Goal: Register for event/course

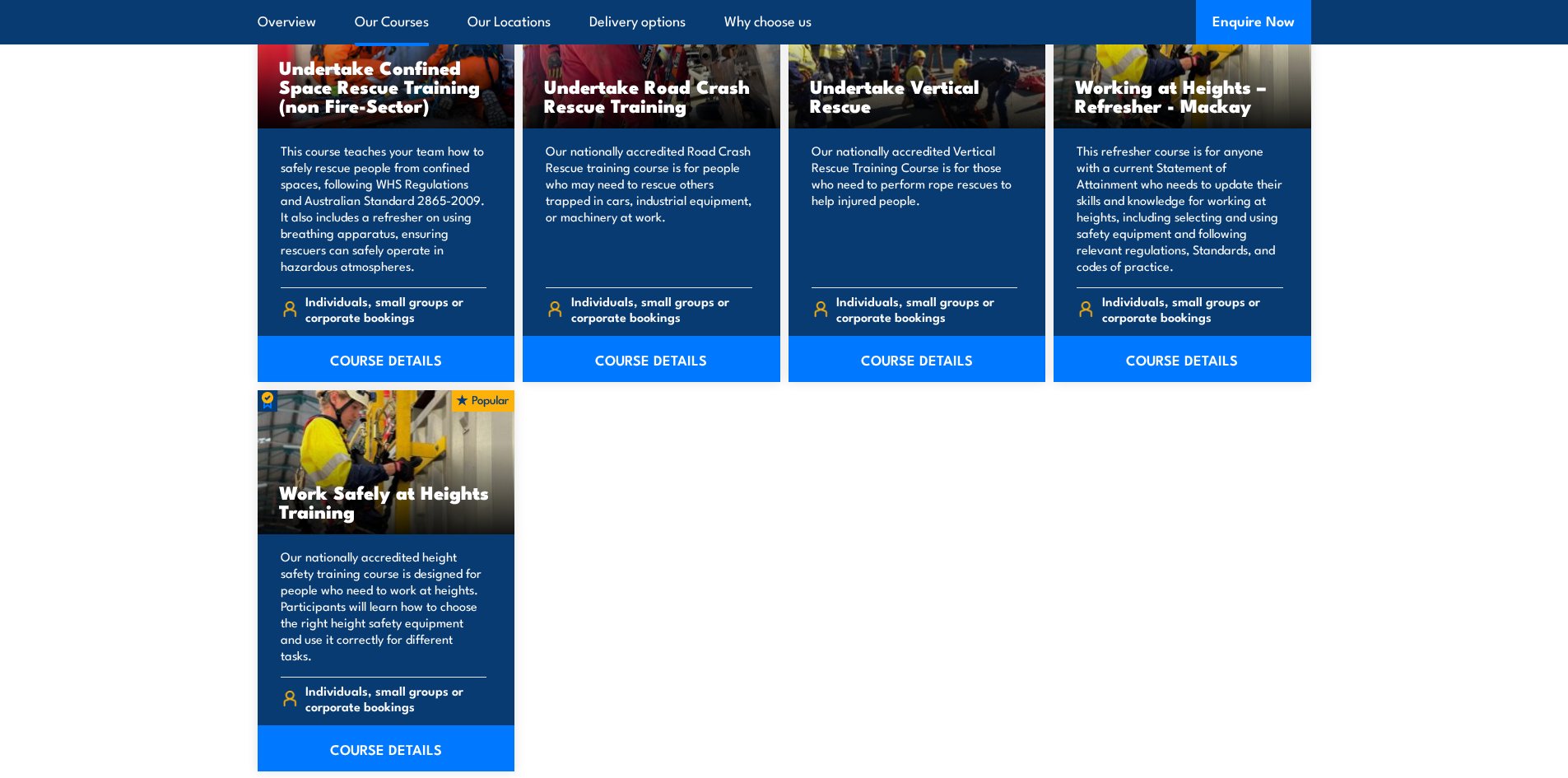
scroll to position [1894, 0]
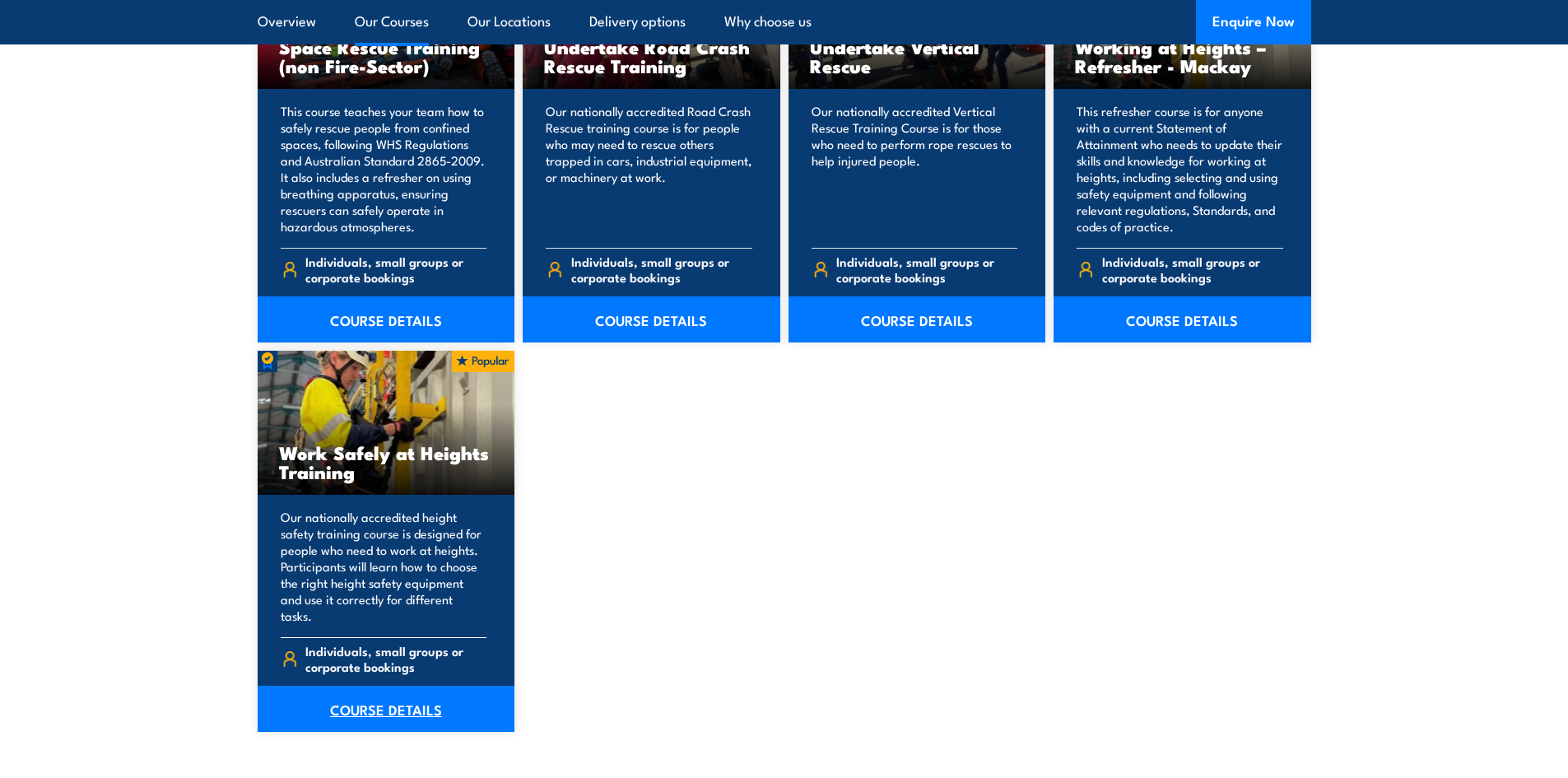
click at [379, 707] on link "COURSE DETAILS" at bounding box center [386, 708] width 258 height 46
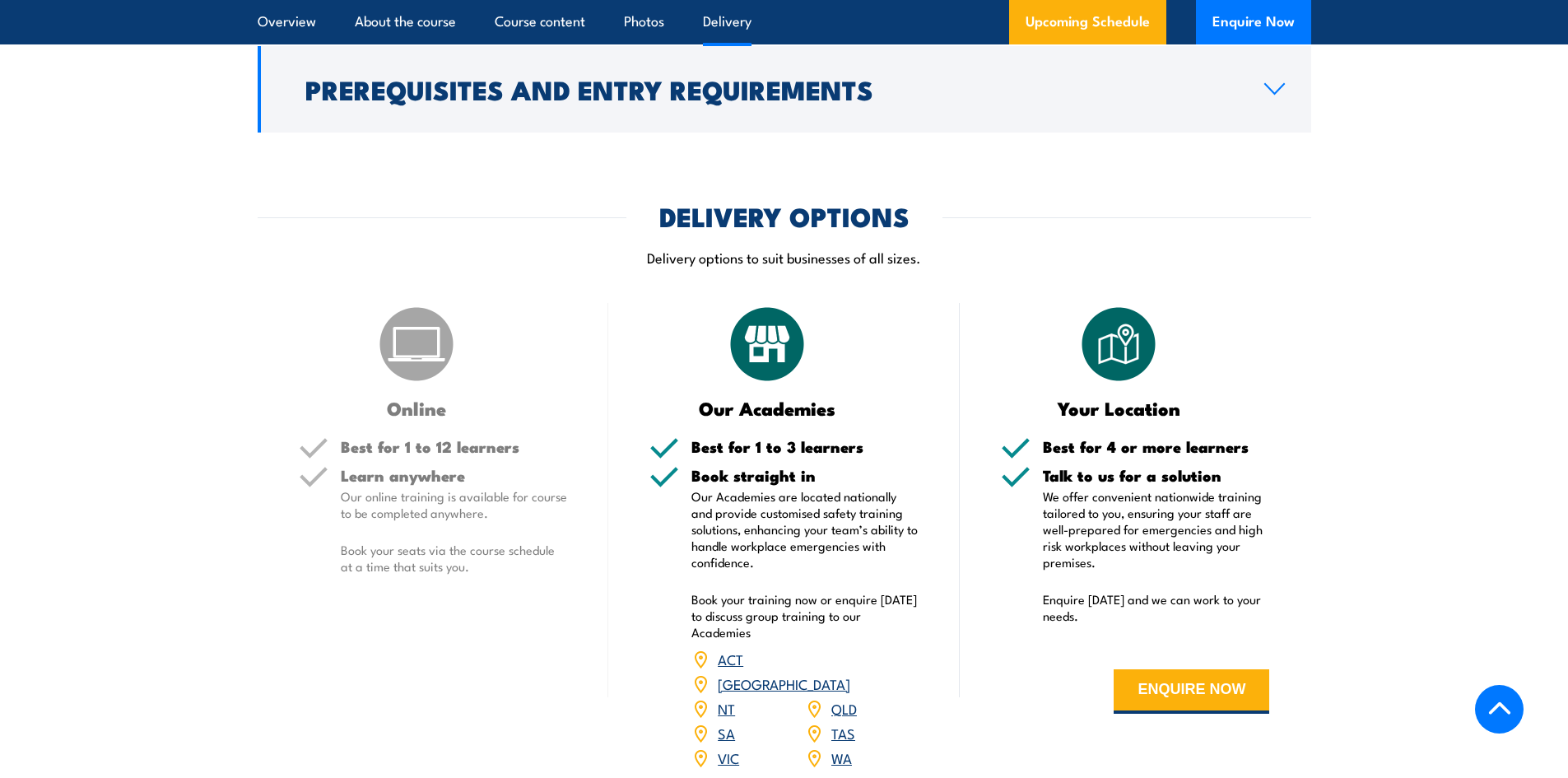
scroll to position [1811, 0]
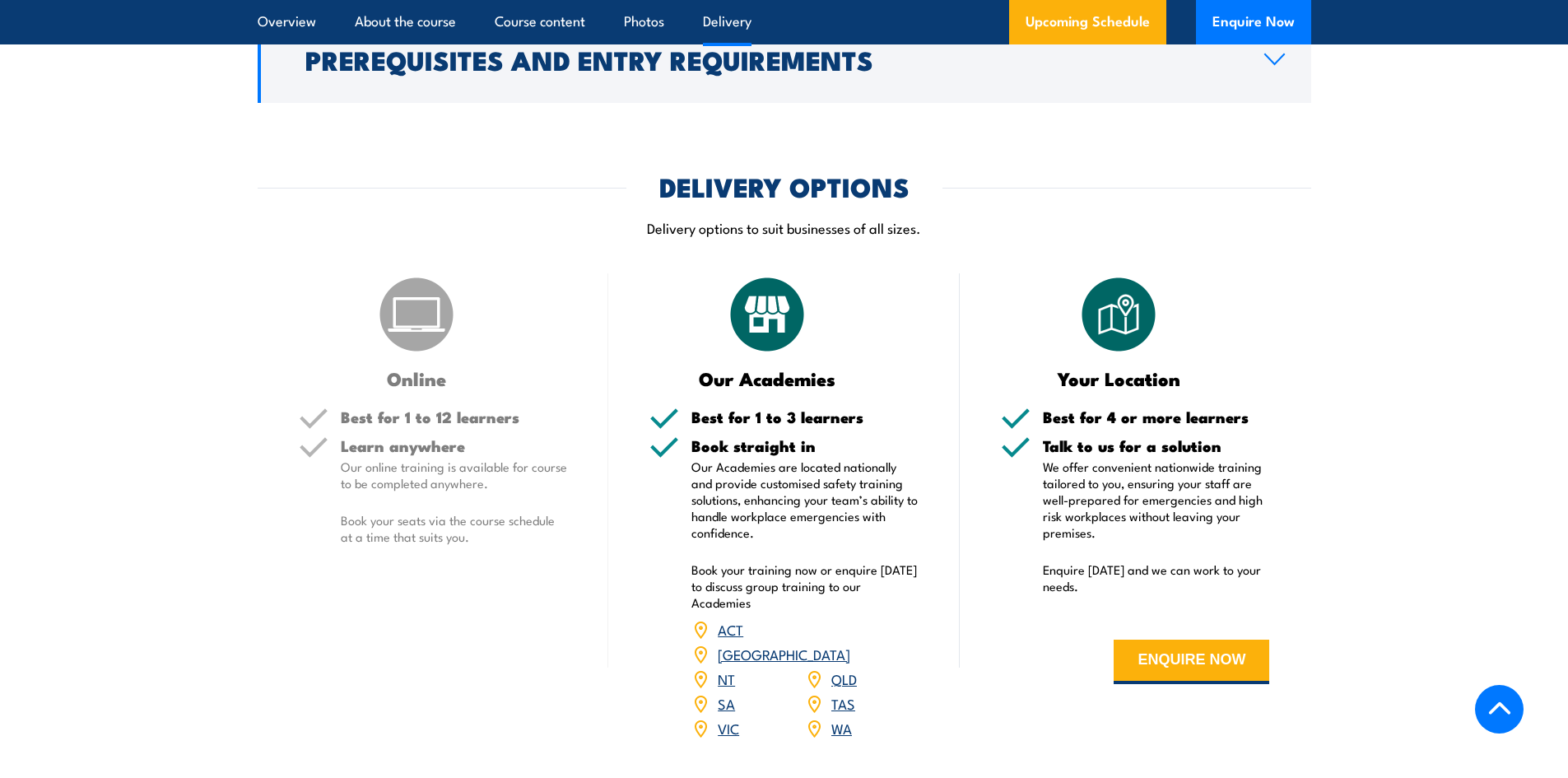
click at [853, 668] on link "QLD" at bounding box center [843, 678] width 25 height 20
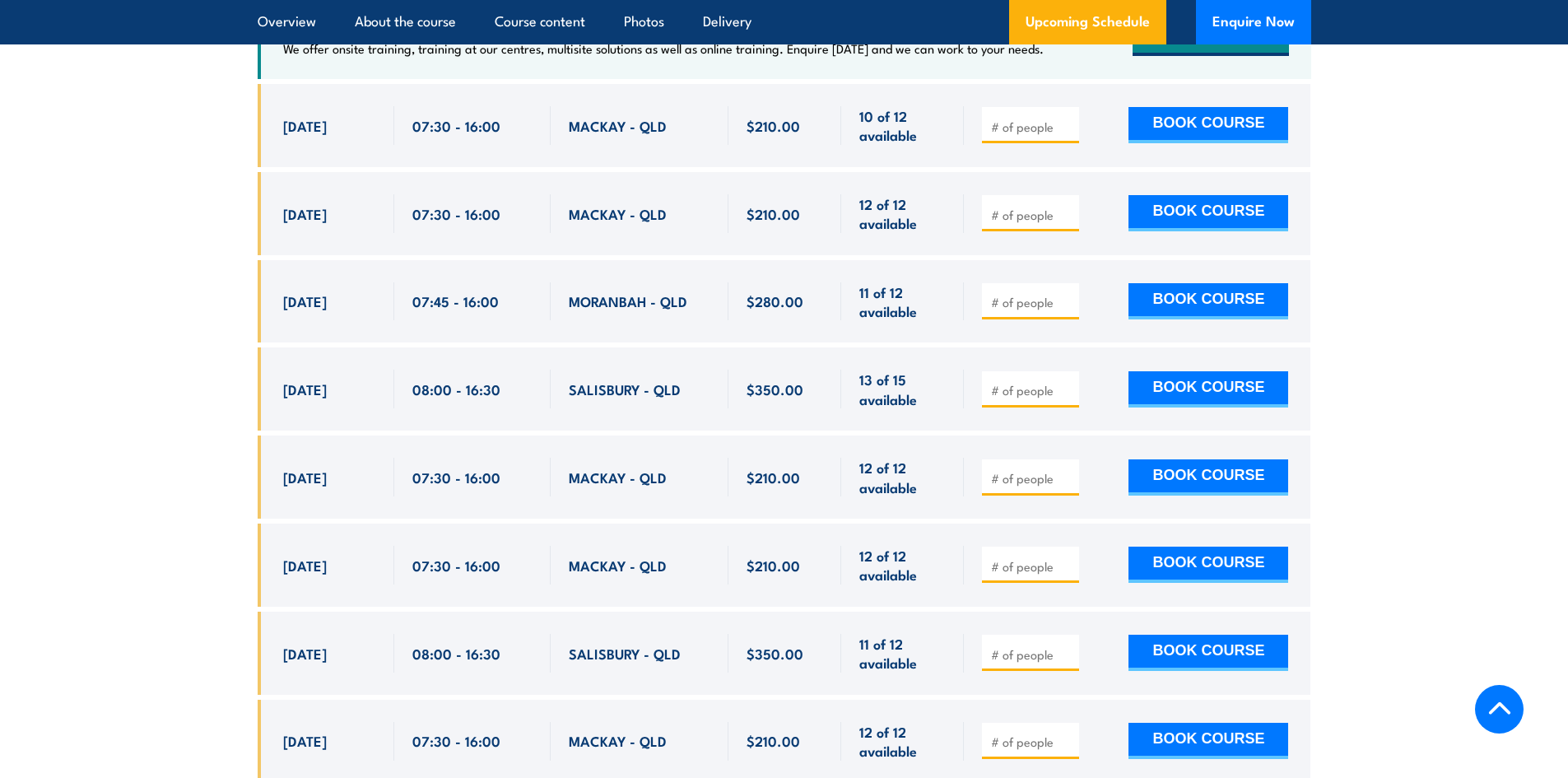
scroll to position [2784, 0]
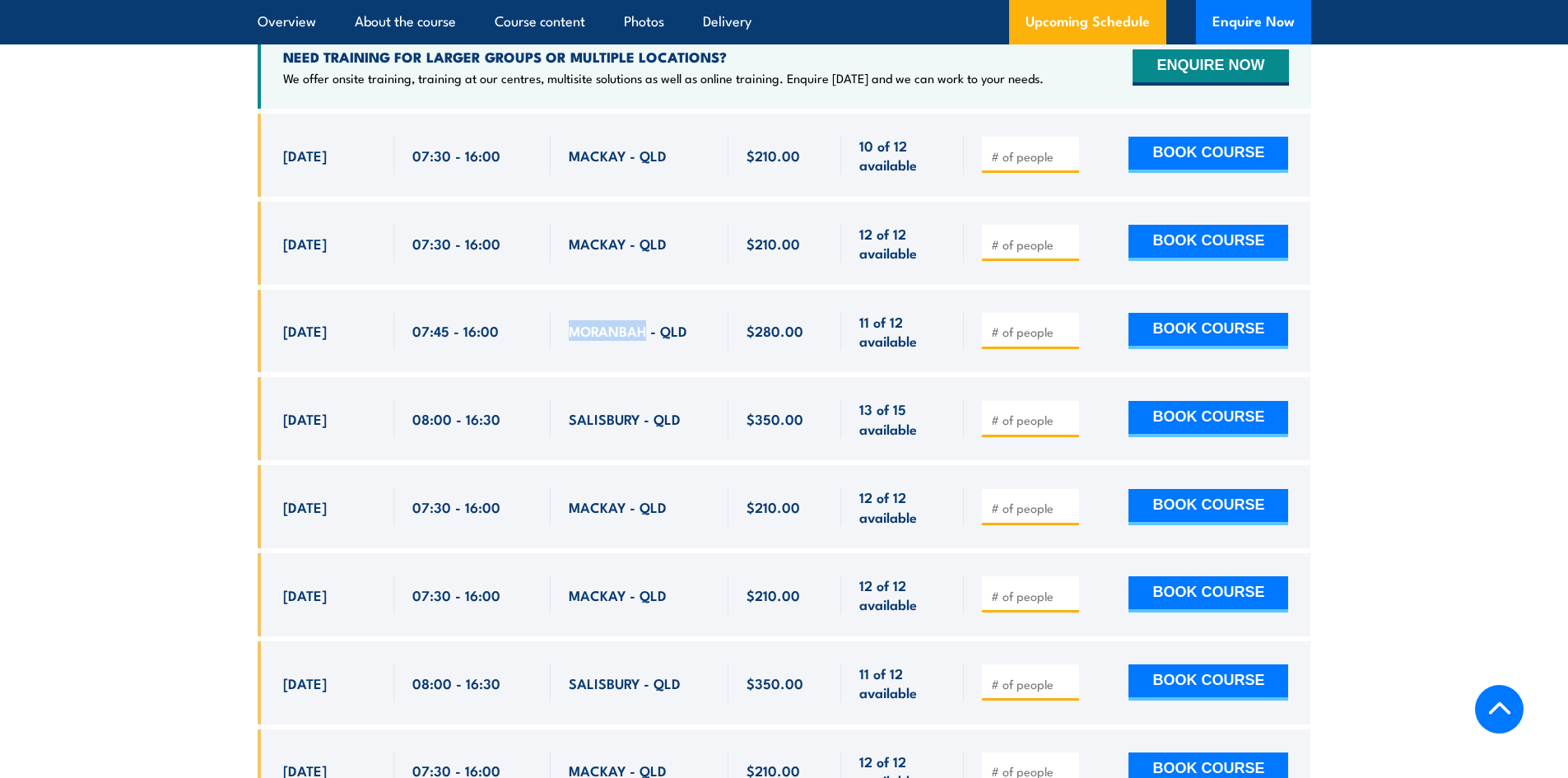
drag, startPoint x: 647, startPoint y: 300, endPoint x: 566, endPoint y: 298, distance: 81.0
click at [566, 298] on div "MORANBAH - QLD" at bounding box center [640, 332] width 178 height 84
copy span "MORANBAH"
